Goal: Find specific page/section: Find specific page/section

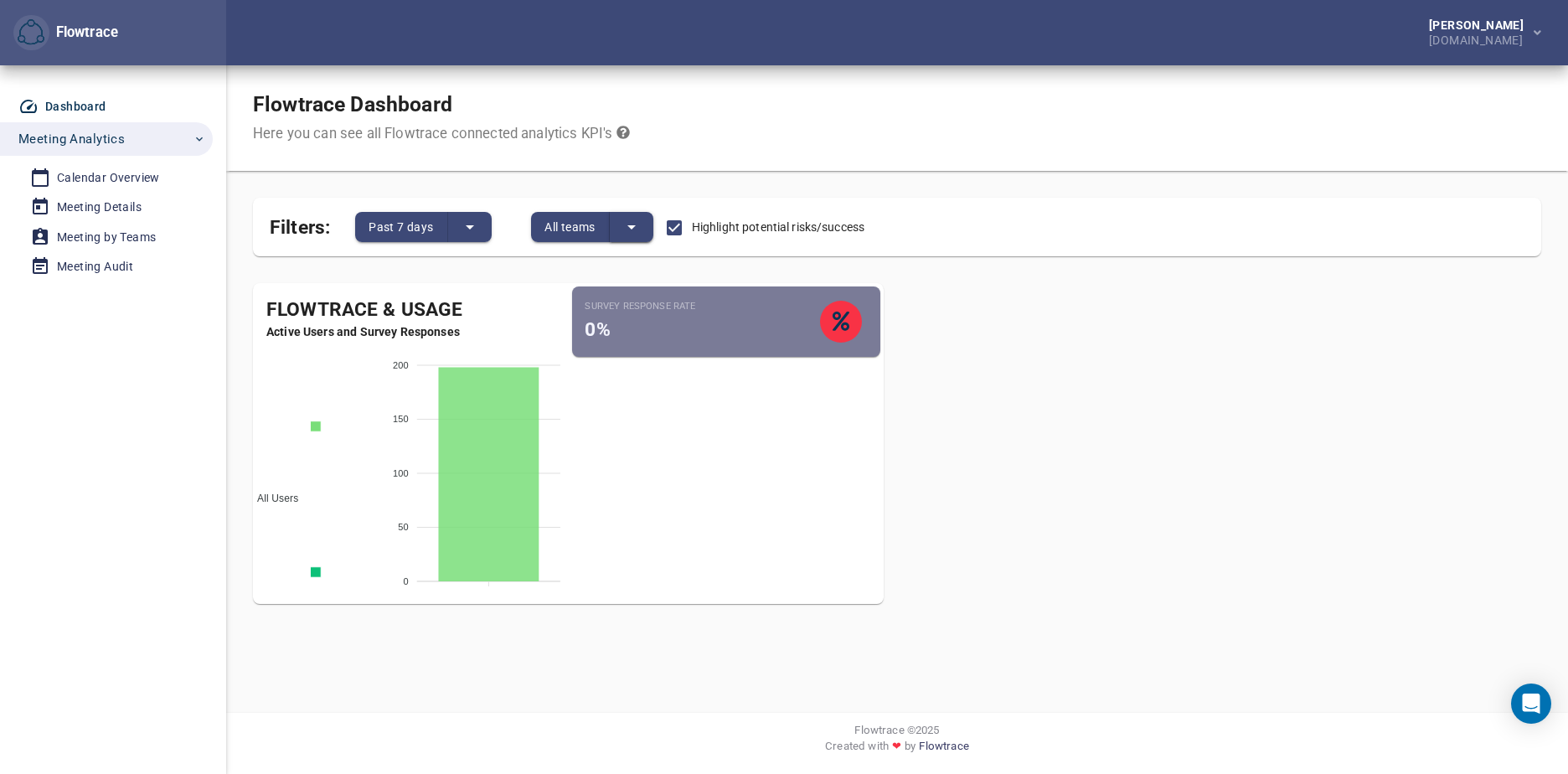
click at [625, 222] on icon "split button" at bounding box center [631, 226] width 20 height 20
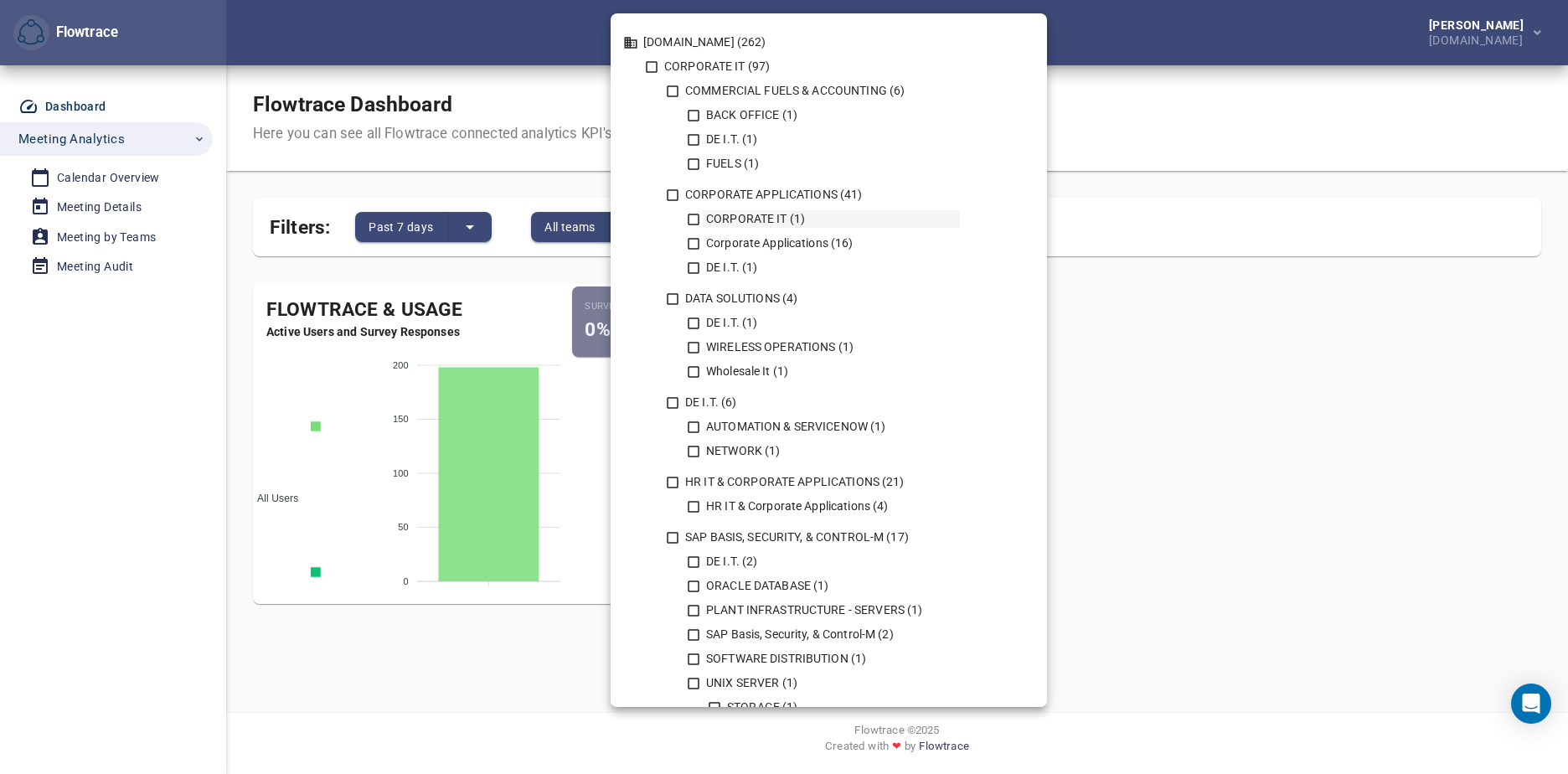
click at [691, 216] on icon at bounding box center [693, 218] width 15 height 15
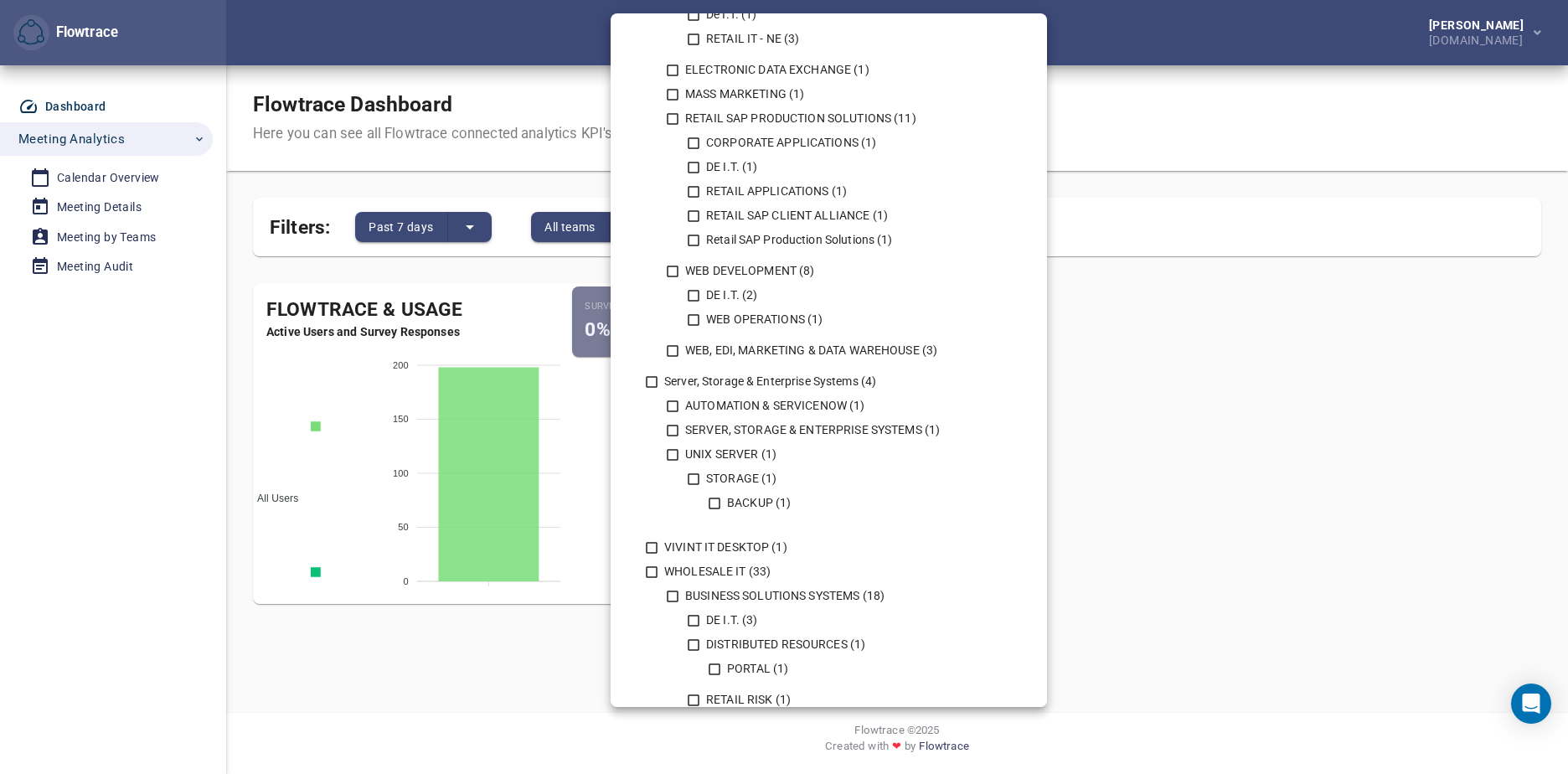
scroll to position [1576, 0]
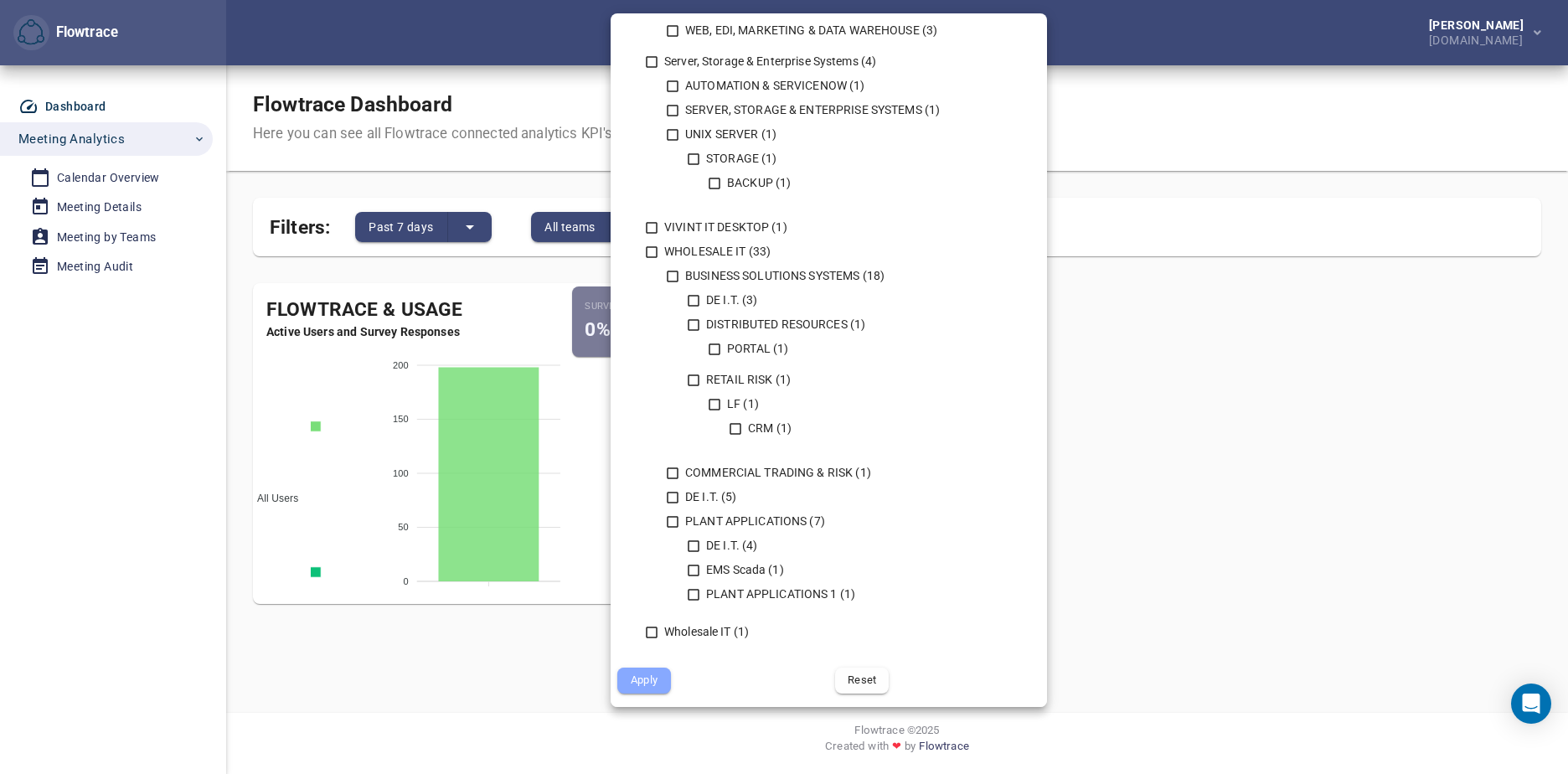
click at [658, 680] on span "Apply" at bounding box center [643, 679] width 30 height 19
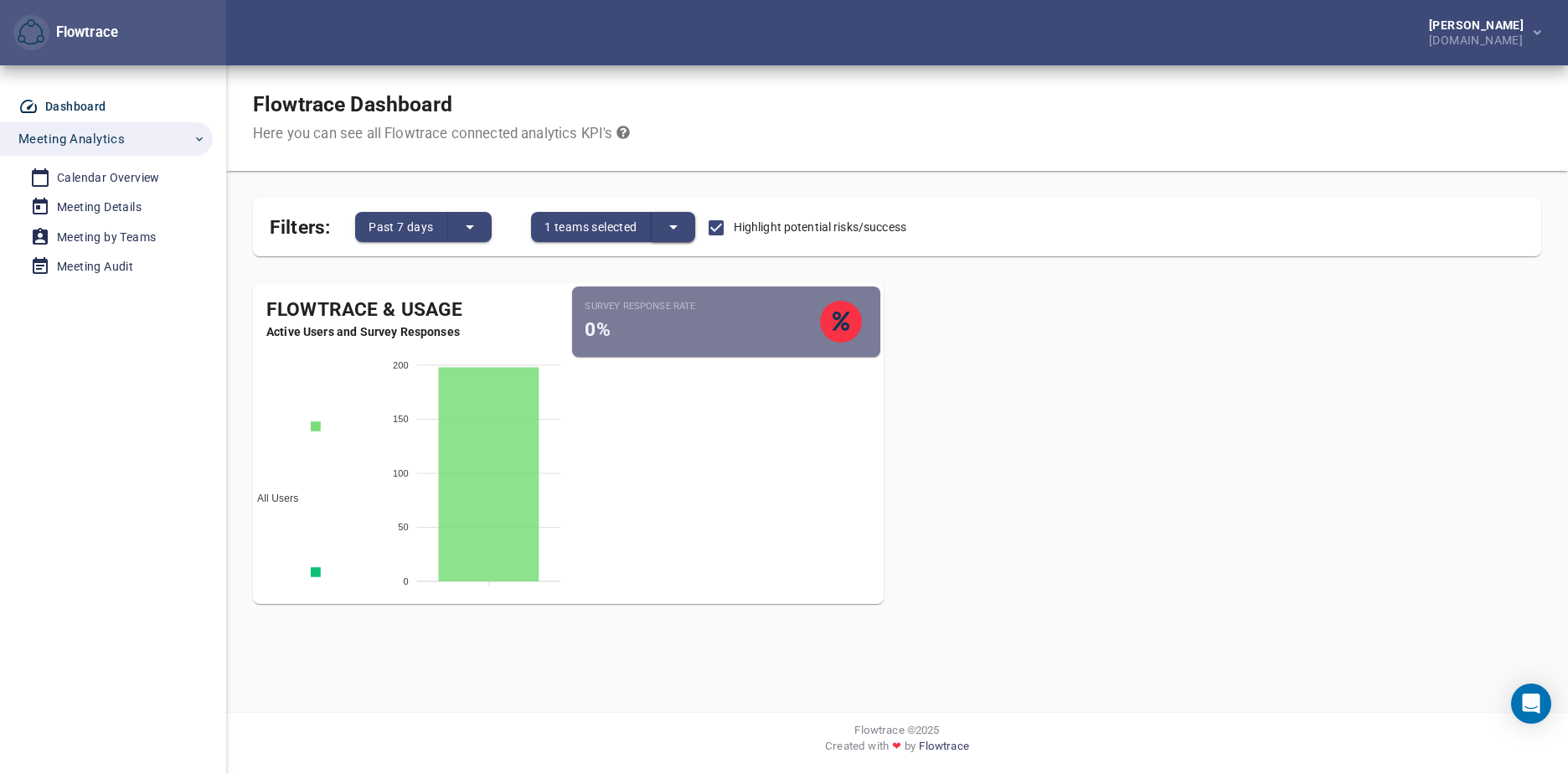
click at [663, 223] on button "split button" at bounding box center [673, 226] width 44 height 30
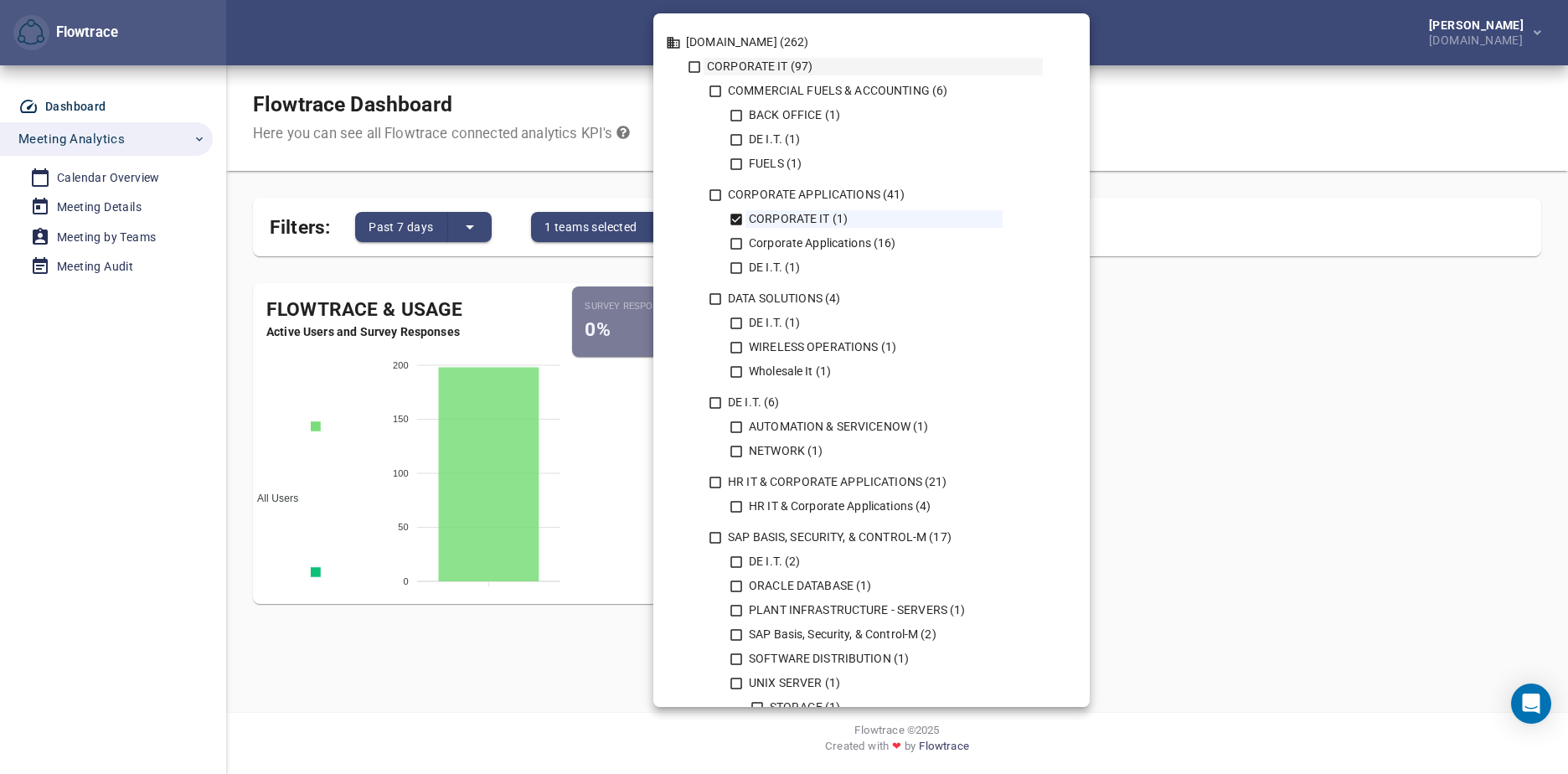
click at [694, 70] on icon at bounding box center [693, 67] width 15 height 15
click at [695, 70] on icon at bounding box center [694, 67] width 12 height 12
click at [695, 70] on icon at bounding box center [693, 67] width 15 height 15
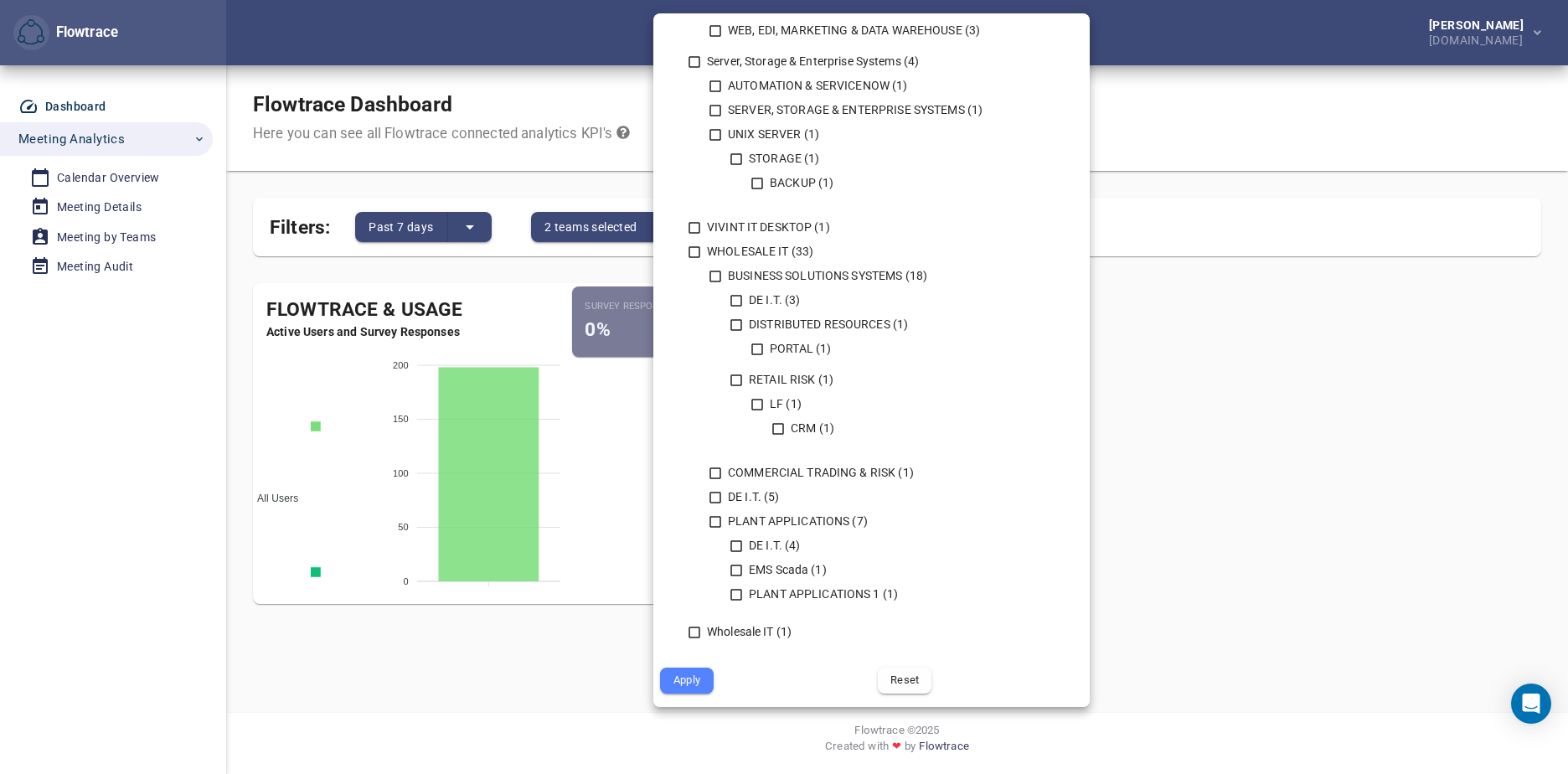
click at [914, 671] on span "Reset" at bounding box center [905, 679] width 30 height 19
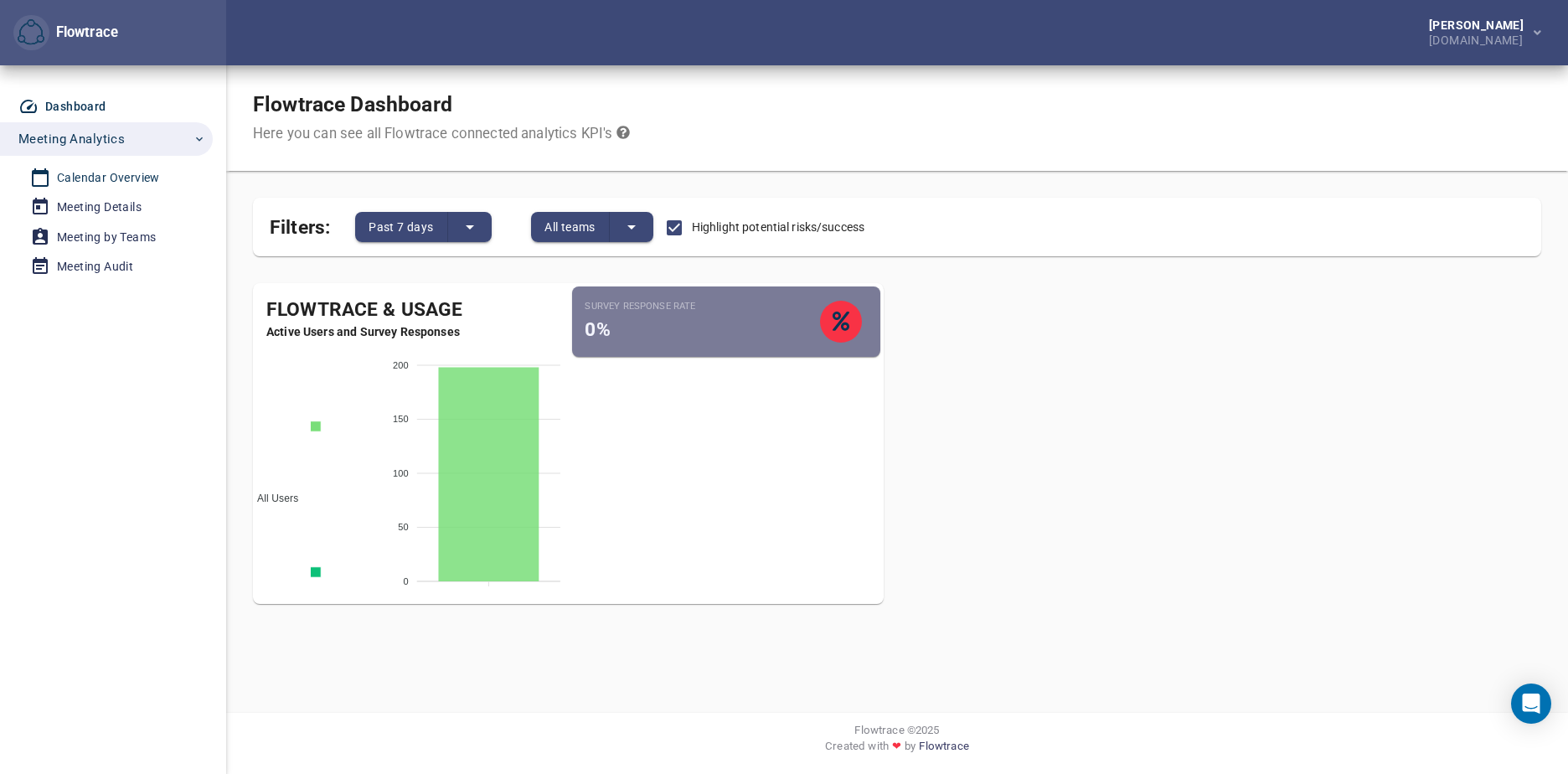
click at [144, 171] on div "Calendar Overview" at bounding box center [108, 178] width 103 height 21
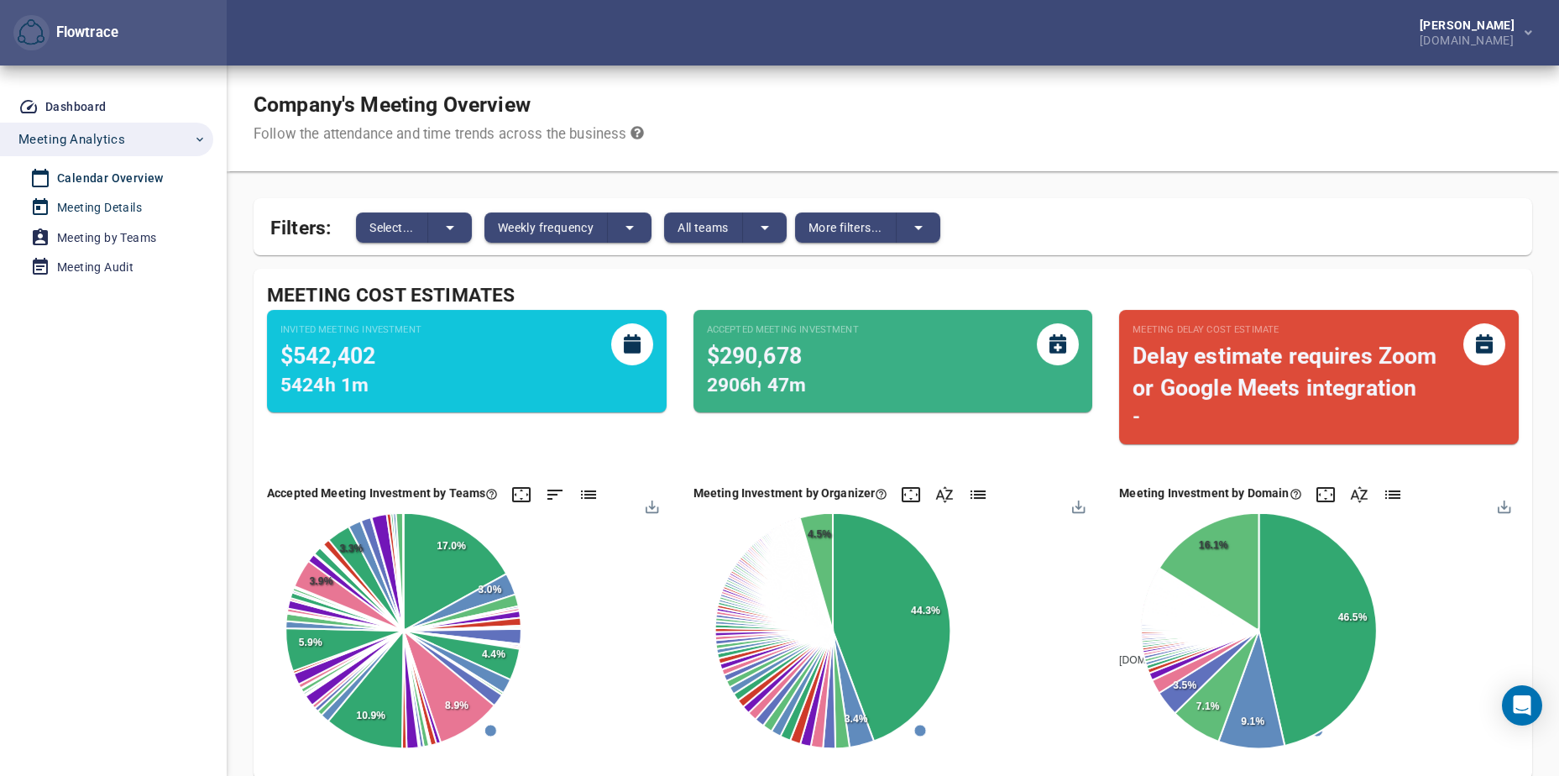
click at [136, 198] on div "Meeting Details" at bounding box center [99, 207] width 85 height 21
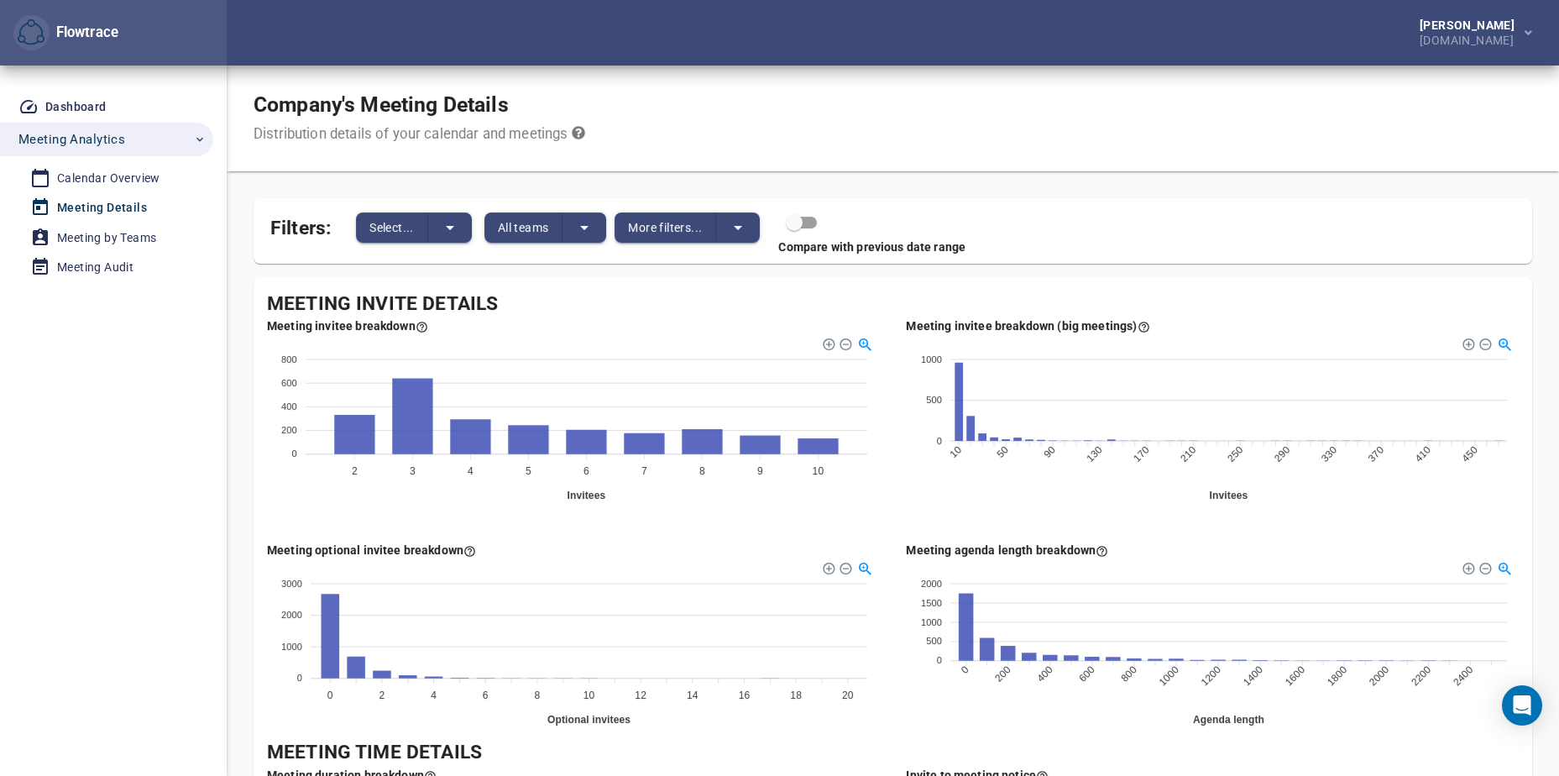
click at [1375, 301] on div "Meeting Invite Details" at bounding box center [893, 304] width 1252 height 28
